Goal: Complete application form

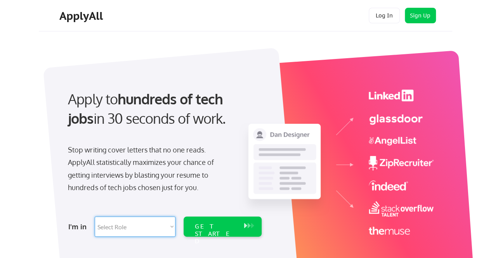
click at [171, 227] on select "Select Role Software Engineering Product Management Customer Success Sales UI/U…" at bounding box center [135, 227] width 81 height 20
select select ""engineering""
click at [95, 217] on select "Select Role Software Engineering Product Management Customer Success Sales UI/U…" at bounding box center [135, 227] width 81 height 20
select select ""engineering""
click at [238, 227] on div "GET STARTED" at bounding box center [215, 227] width 49 height 20
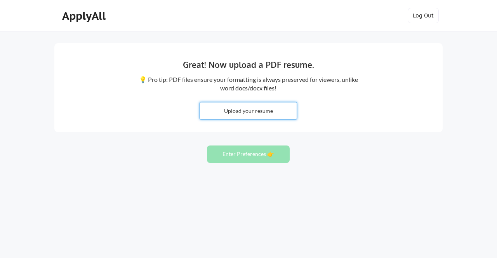
click at [274, 110] on input "file" at bounding box center [248, 111] width 97 height 17
type input "C:\fakepath\Johann_Baniqued_QA_Resume.docx"
drag, startPoint x: 274, startPoint y: 110, endPoint x: 266, endPoint y: 146, distance: 37.5
click at [266, 146] on div "Great! Now upload a PDF resume. 💡 Pro tip: PDF files ensure your formatting is …" at bounding box center [248, 129] width 497 height 258
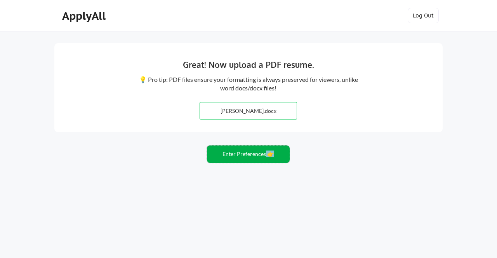
click at [251, 157] on button "Enter Preferences 👉" at bounding box center [248, 154] width 83 height 17
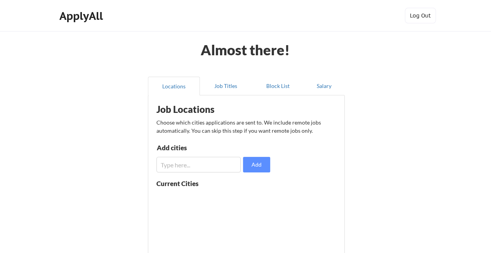
click at [376, 131] on div "Almost there! Locations Job Titles Block List Salary Job Locations Choose which…" at bounding box center [245, 190] width 491 height 381
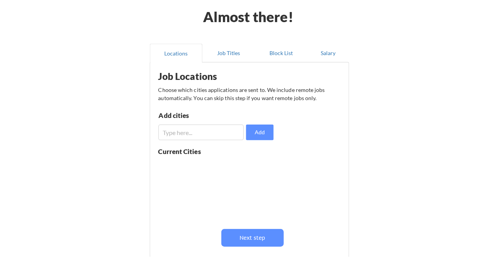
scroll to position [57, 0]
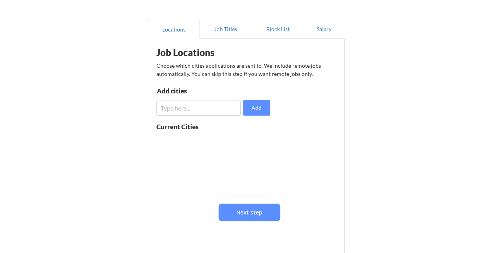
click at [174, 105] on input "input" at bounding box center [199, 108] width 85 height 16
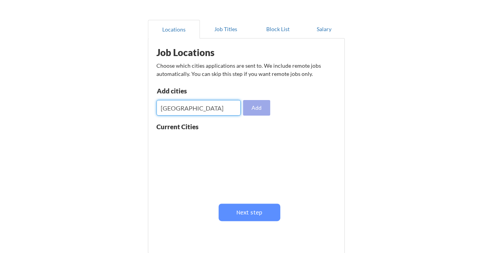
type input "Chicago"
click at [260, 110] on button "Add" at bounding box center [256, 108] width 27 height 16
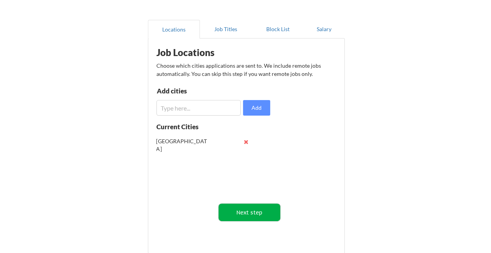
click at [267, 215] on button "Next step" at bounding box center [250, 211] width 62 height 17
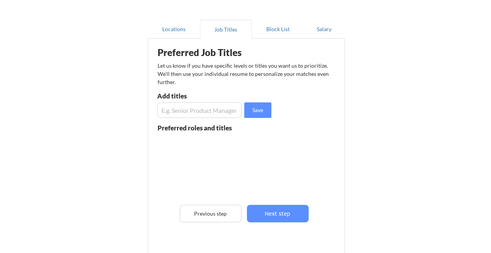
click at [178, 112] on input "input" at bounding box center [199, 110] width 85 height 16
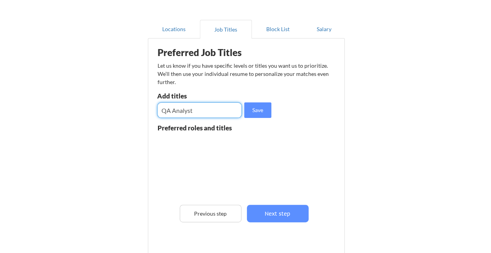
type input "QA Analyst"
click at [240, 130] on div "Preferred roles and titles" at bounding box center [200, 127] width 84 height 7
click at [223, 128] on div "Preferred roles and titles" at bounding box center [200, 127] width 84 height 7
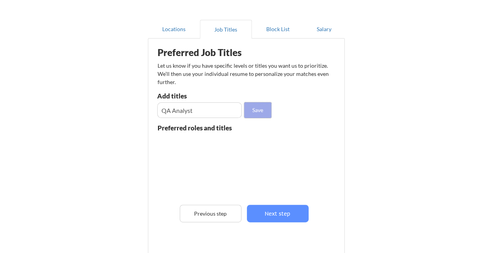
click at [256, 110] on button "Save" at bounding box center [257, 110] width 27 height 16
click at [217, 111] on input "input" at bounding box center [199, 110] width 85 height 16
type input "QA Tester"
click at [263, 113] on button "Save" at bounding box center [257, 110] width 27 height 16
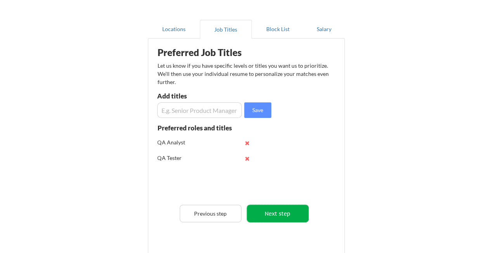
click at [295, 209] on button "Next step" at bounding box center [278, 212] width 62 height 17
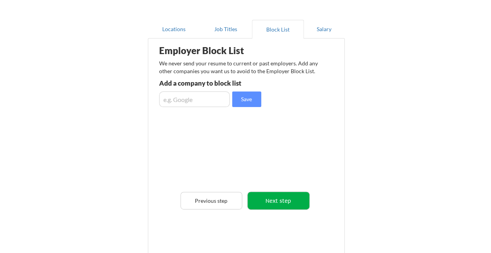
drag, startPoint x: 286, startPoint y: 199, endPoint x: 279, endPoint y: 202, distance: 7.9
click at [279, 202] on button "Next step" at bounding box center [279, 200] width 62 height 17
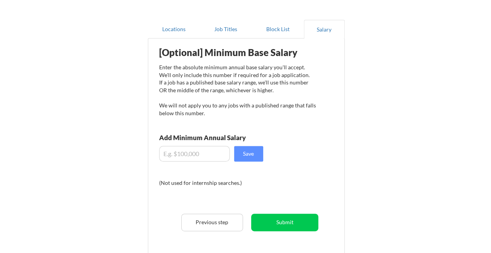
click at [212, 157] on input "input" at bounding box center [194, 154] width 71 height 16
type input "$70,000"
click at [256, 156] on button "Save" at bounding box center [248, 154] width 29 height 16
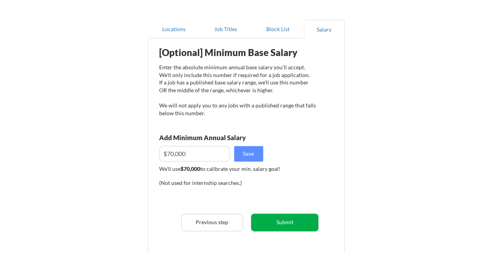
click at [297, 223] on button "Submit" at bounding box center [284, 221] width 67 height 17
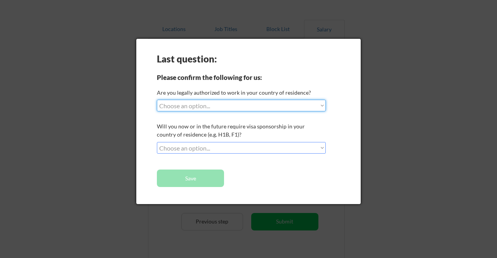
click at [256, 107] on select "Choose an option... Yes, I am a US Citizen Yes, I am a Canadian Citizen Yes, I …" at bounding box center [241, 106] width 169 height 12
select select ""yes__i_am_a_us_citizen""
click at [157, 100] on select "Choose an option... Yes, I am a US Citizen Yes, I am a Canadian Citizen Yes, I …" at bounding box center [241, 106] width 169 height 12
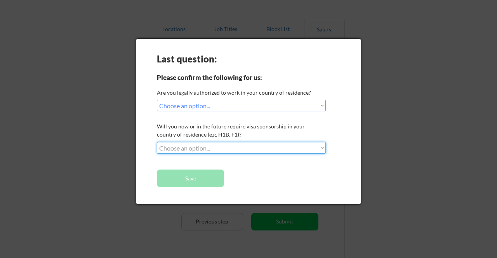
click at [256, 149] on select "Choose an option... No, I will not need sponsorship Yes, I will need sponsorship" at bounding box center [241, 148] width 169 height 12
select select ""no__i_will_not_need_sponsorship""
click at [157, 142] on select "Choose an option... No, I will not need sponsorship Yes, I will need sponsorship" at bounding box center [241, 148] width 169 height 12
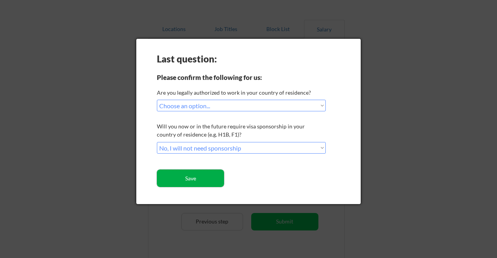
click at [206, 180] on button "Save" at bounding box center [190, 178] width 67 height 17
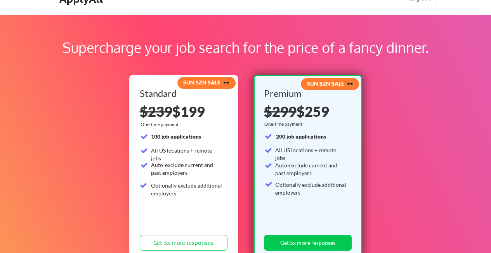
scroll to position [16, 0]
